Goal: Find specific page/section: Find specific page/section

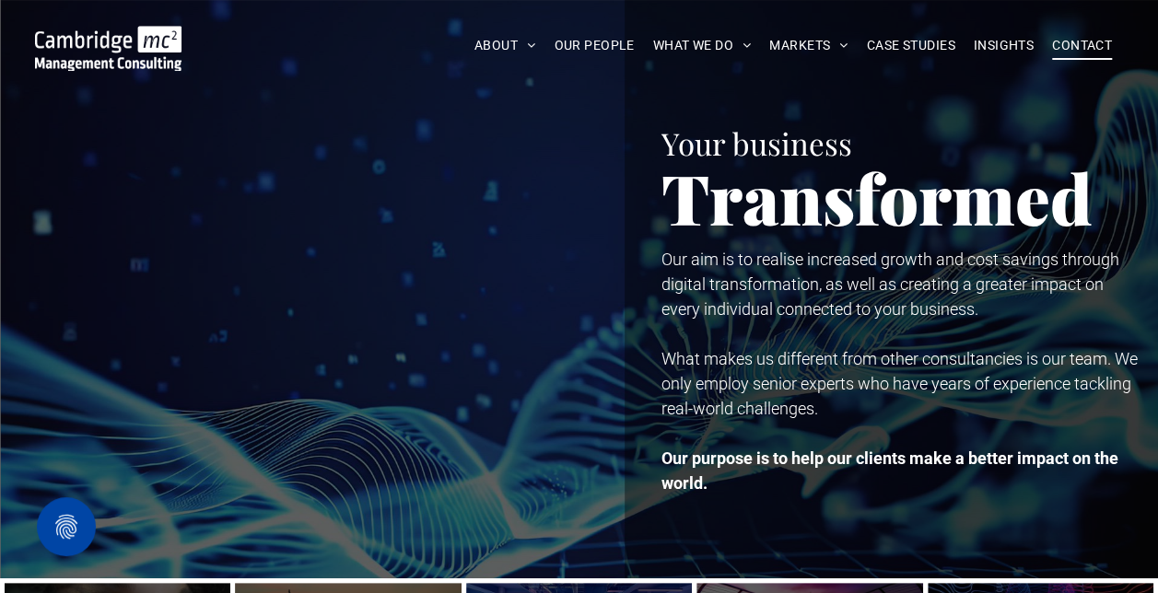
click at [1074, 54] on span "CONTACT" at bounding box center [1082, 45] width 60 height 29
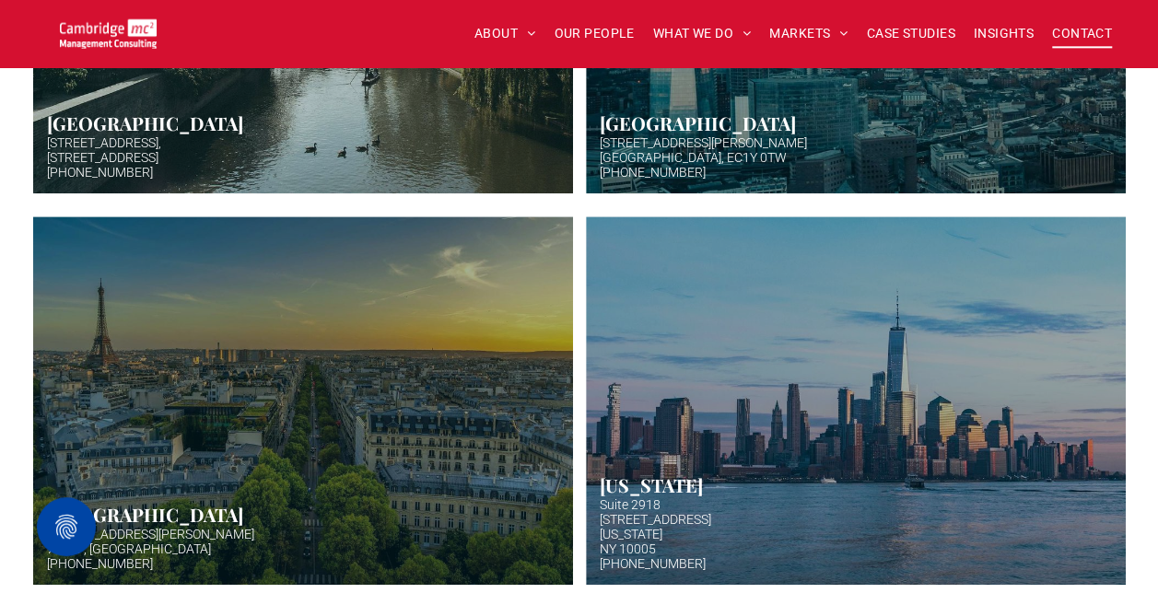
scroll to position [800, 0]
